Goal: Task Accomplishment & Management: Manage account settings

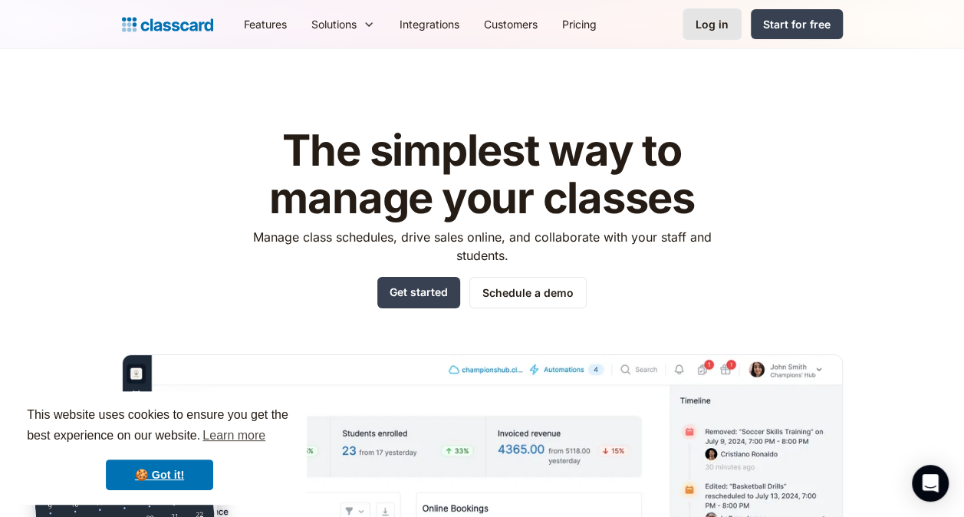
click at [710, 23] on div "Log in" at bounding box center [711, 24] width 33 height 16
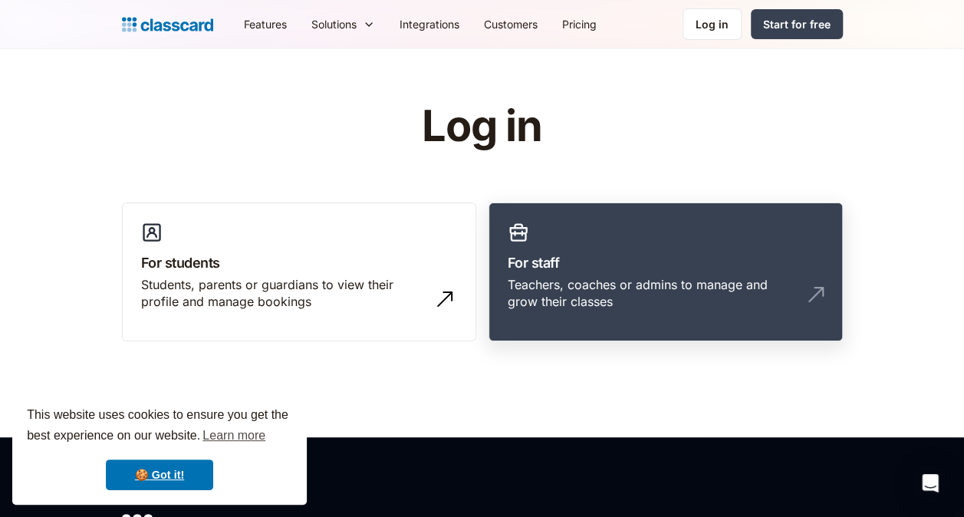
click at [662, 295] on div "Teachers, coaches or admins to manage and grow their classes" at bounding box center [650, 293] width 285 height 35
